Goal: Find specific page/section: Find specific page/section

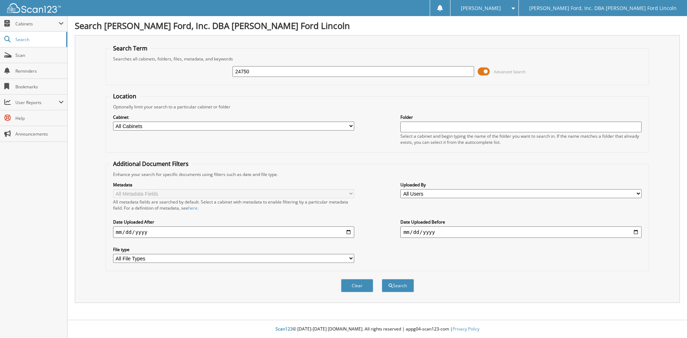
type input "24750"
click at [382, 279] on button "Search" at bounding box center [398, 285] width 32 height 13
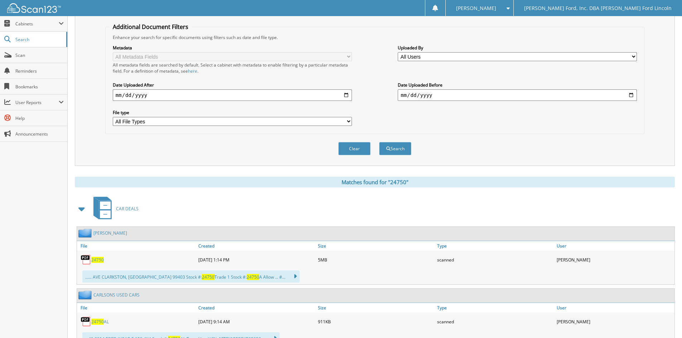
scroll to position [143, 0]
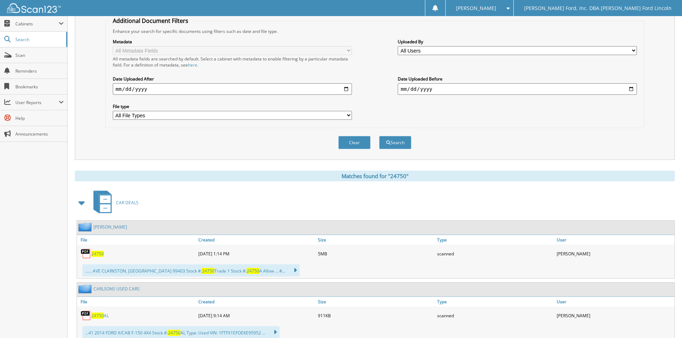
click at [99, 254] on span "24750" at bounding box center [97, 254] width 13 height 6
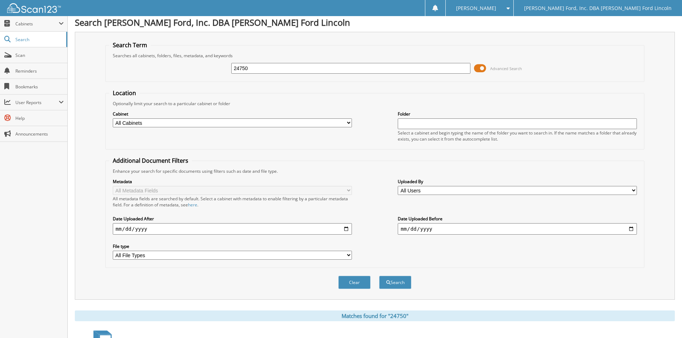
scroll to position [0, 0]
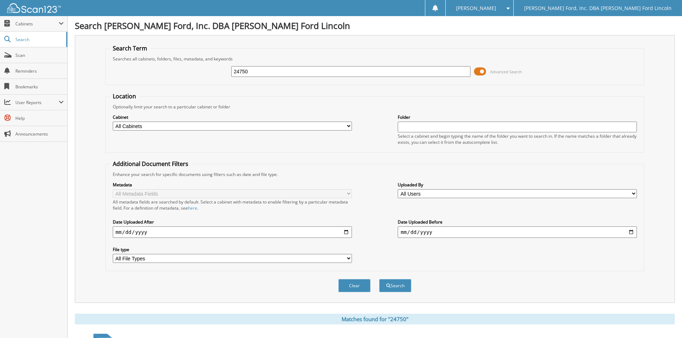
drag, startPoint x: 238, startPoint y: 73, endPoint x: 210, endPoint y: 74, distance: 27.9
click at [210, 74] on div "24750 Advanced Search" at bounding box center [374, 71] width 531 height 19
type input "24890"
click at [379, 279] on button "Search" at bounding box center [395, 285] width 32 height 13
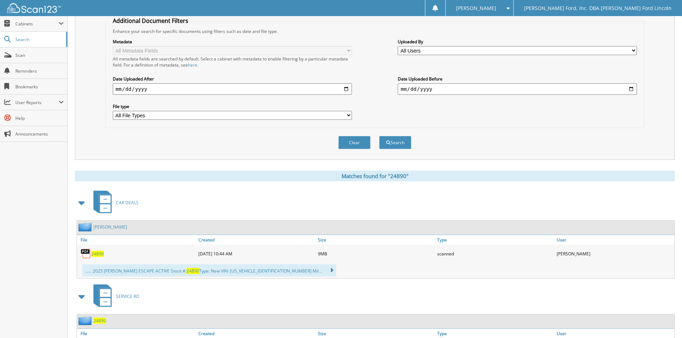
click at [97, 252] on span "24890" at bounding box center [97, 254] width 13 height 6
click at [21, 55] on span "Scan" at bounding box center [39, 55] width 48 height 6
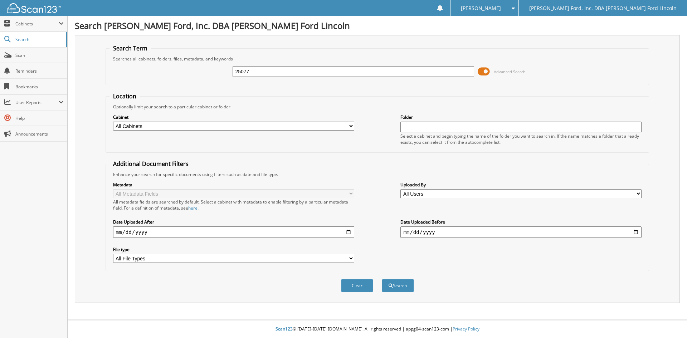
type input "25077"
click at [382, 279] on button "Search" at bounding box center [398, 285] width 32 height 13
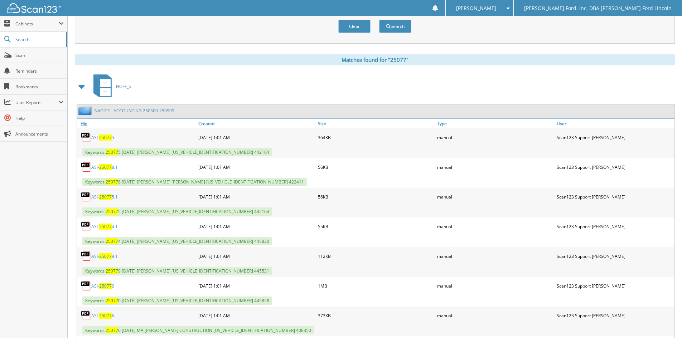
scroll to position [250, 0]
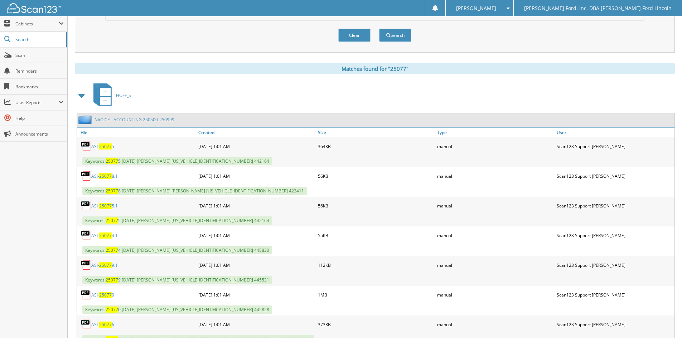
click at [78, 93] on span at bounding box center [82, 95] width 10 height 13
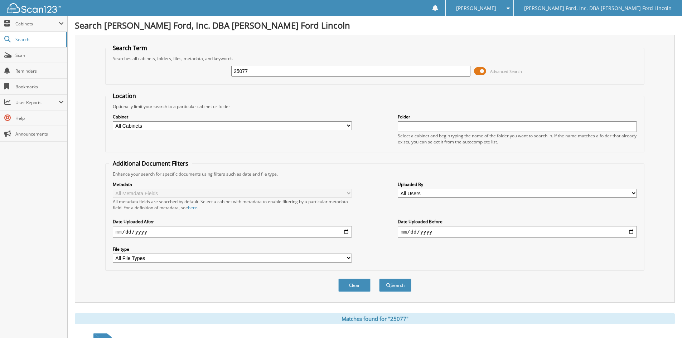
scroll to position [0, 0]
drag, startPoint x: 255, startPoint y: 71, endPoint x: 209, endPoint y: 74, distance: 46.3
click at [209, 74] on div "25077 Advanced Search" at bounding box center [374, 71] width 531 height 19
type input "[PERSON_NAME]"
click at [379, 279] on button "Search" at bounding box center [395, 285] width 32 height 13
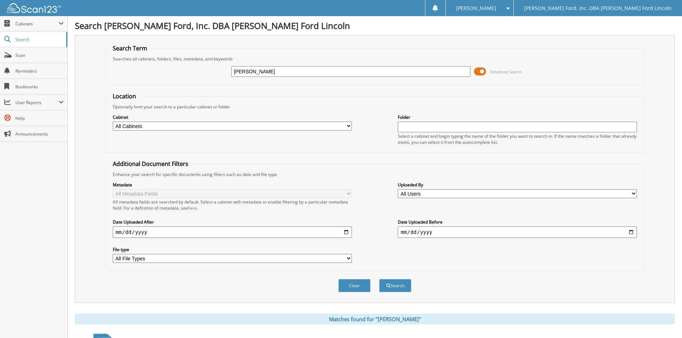
scroll to position [62, 0]
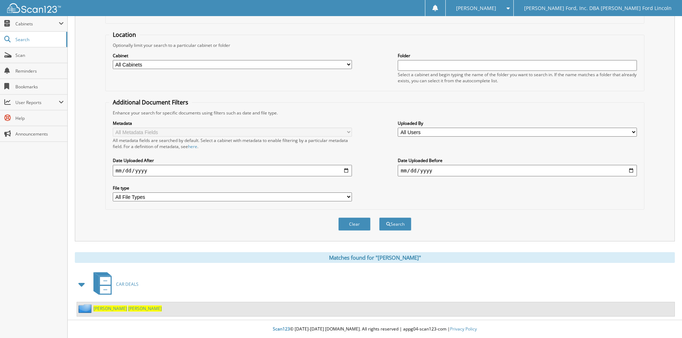
click at [128, 308] on span "[PERSON_NAME]" at bounding box center [145, 309] width 34 height 6
